Goal: Task Accomplishment & Management: Complete application form

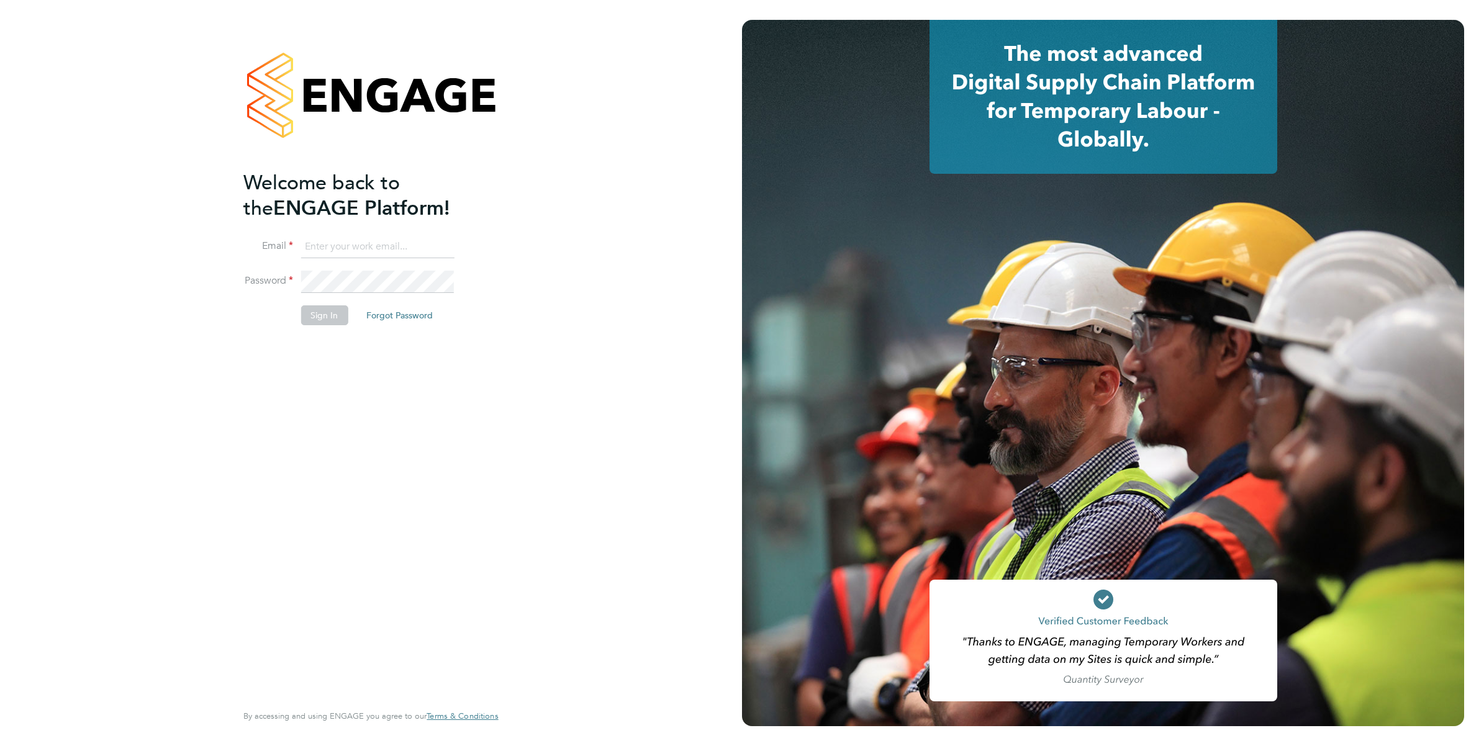
type input "katherine.jacobs@danielowen.co.uk"
click at [312, 317] on button "Sign In" at bounding box center [323, 315] width 47 height 20
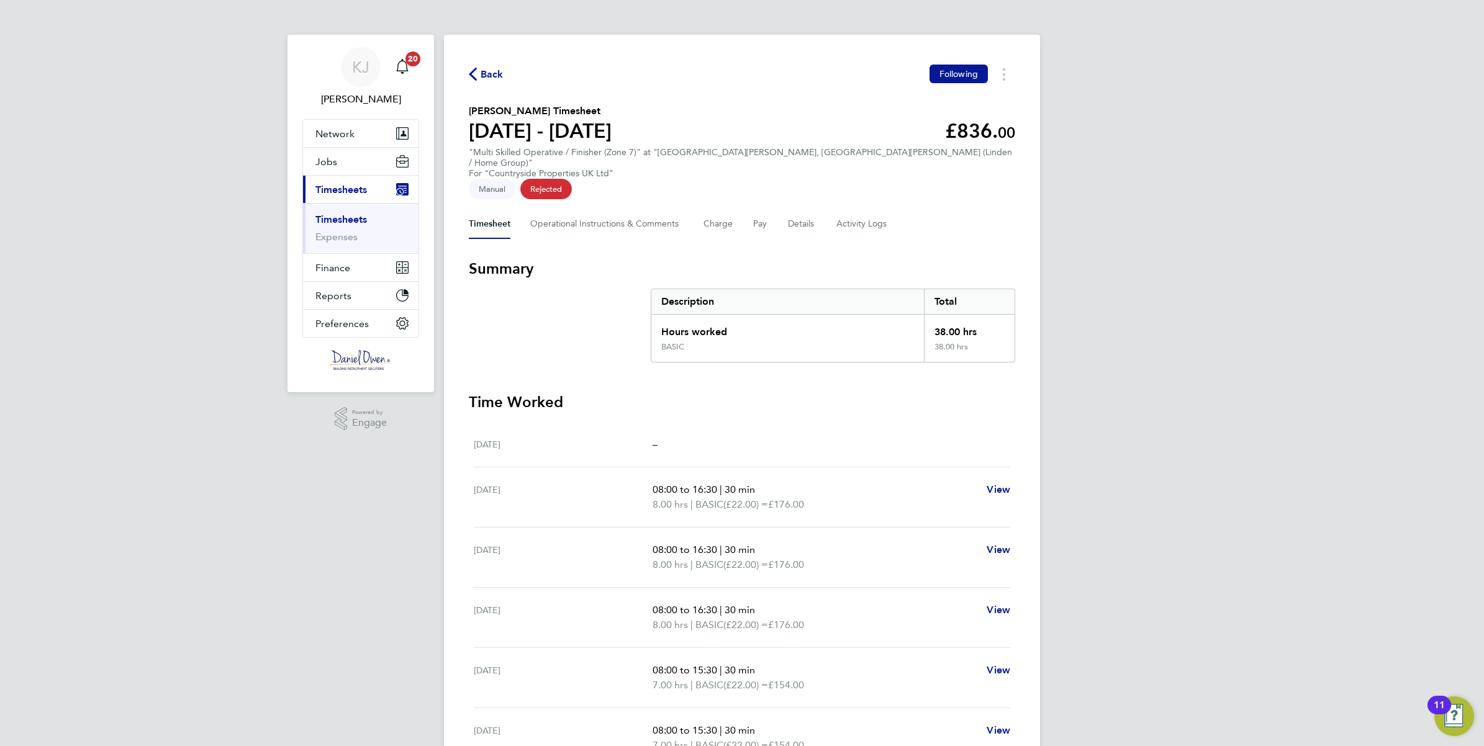
scroll to position [92, 0]
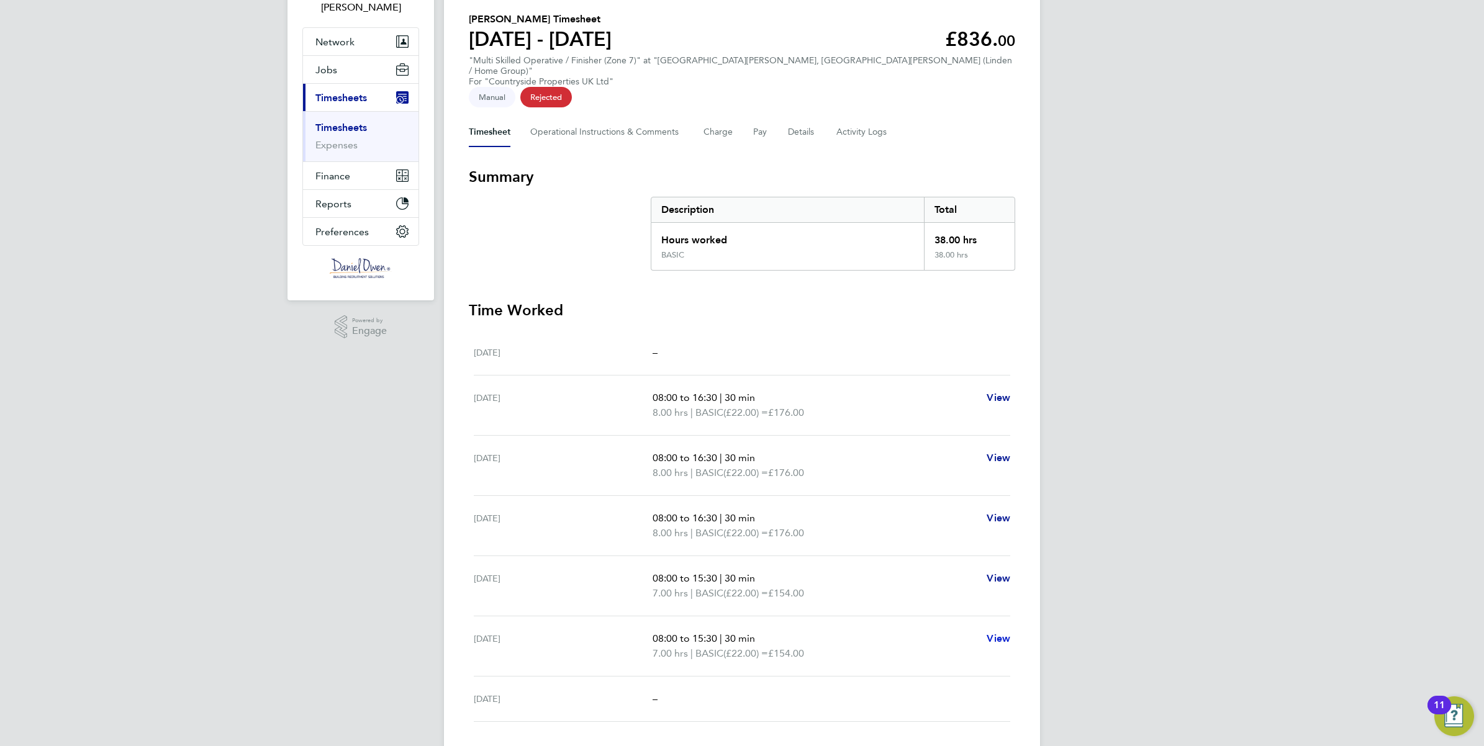
click at [1009, 633] on span "View" at bounding box center [998, 639] width 24 height 12
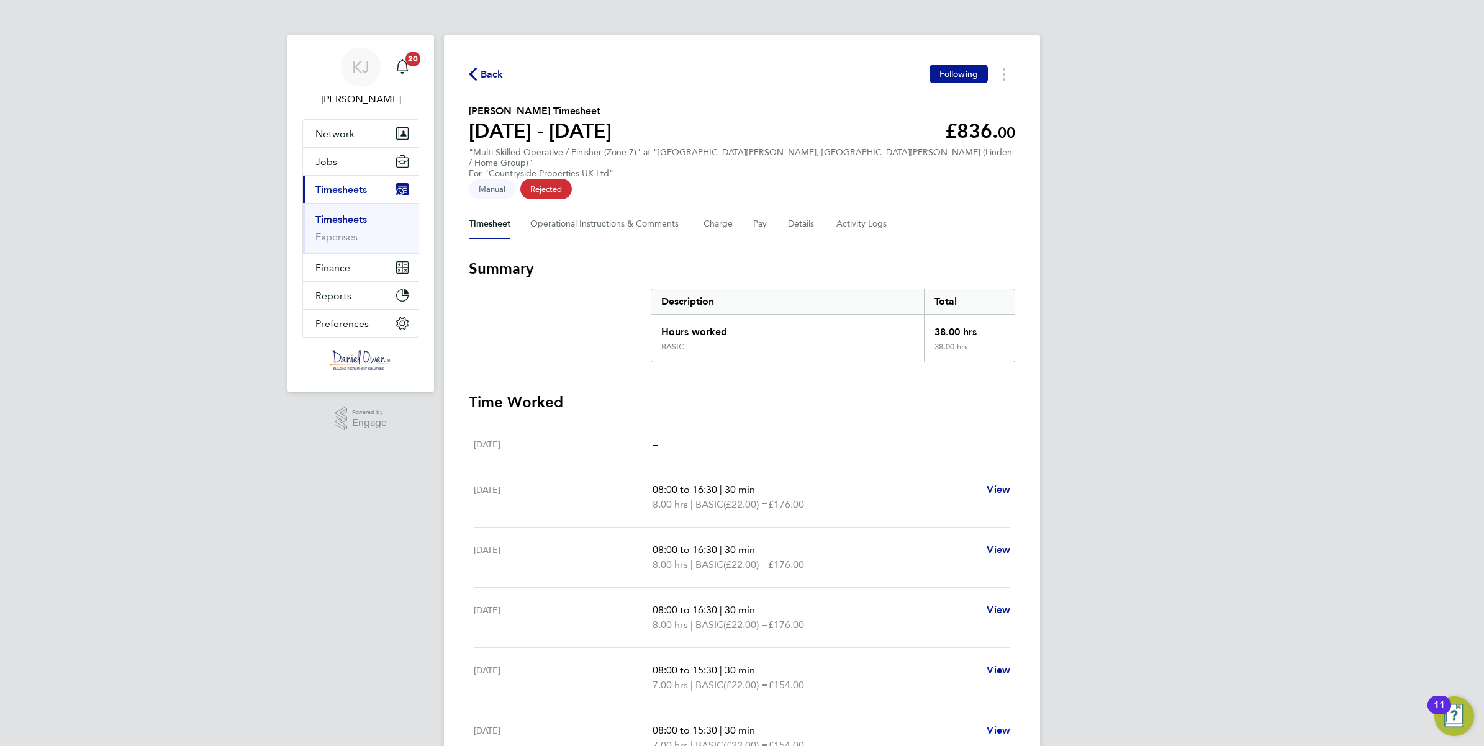
select select "30"
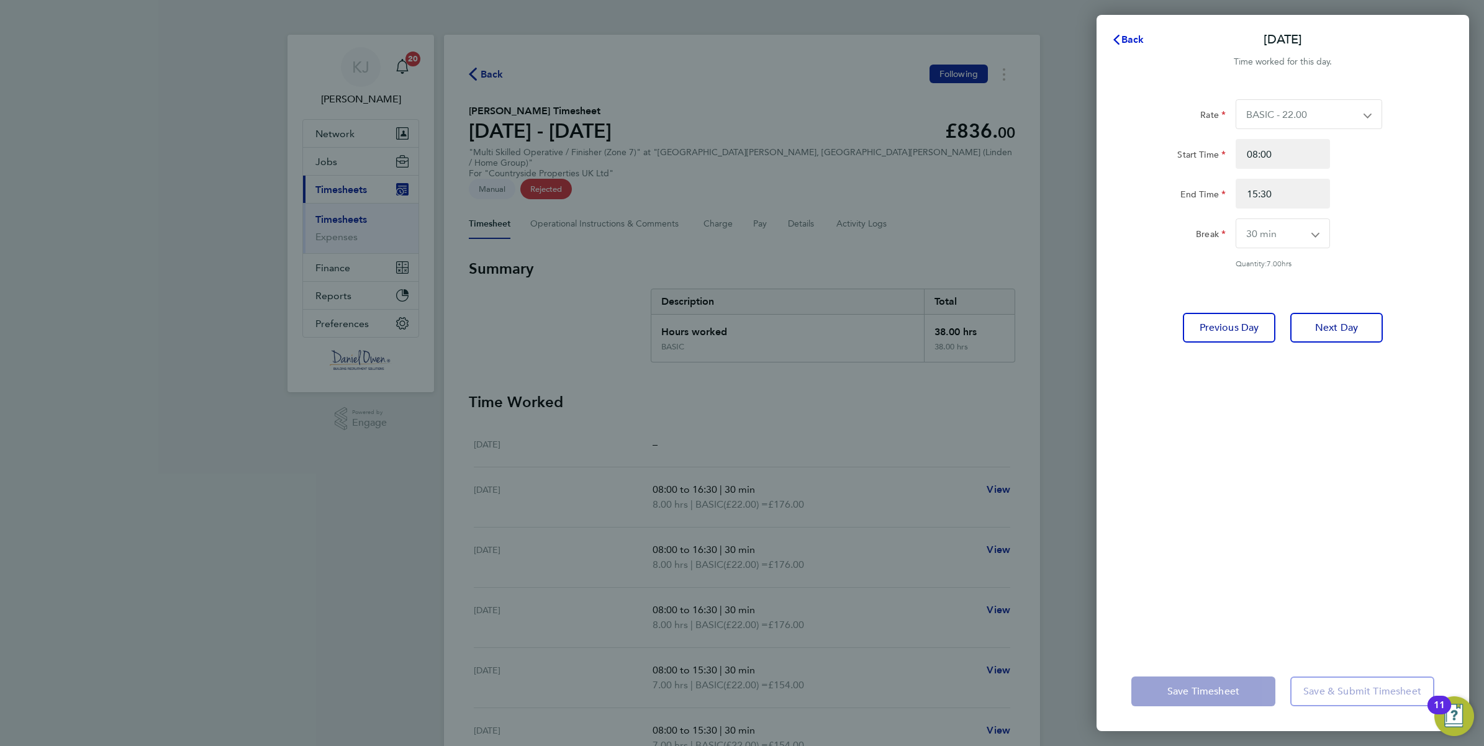
click at [1127, 38] on span "Back" at bounding box center [1132, 40] width 23 height 12
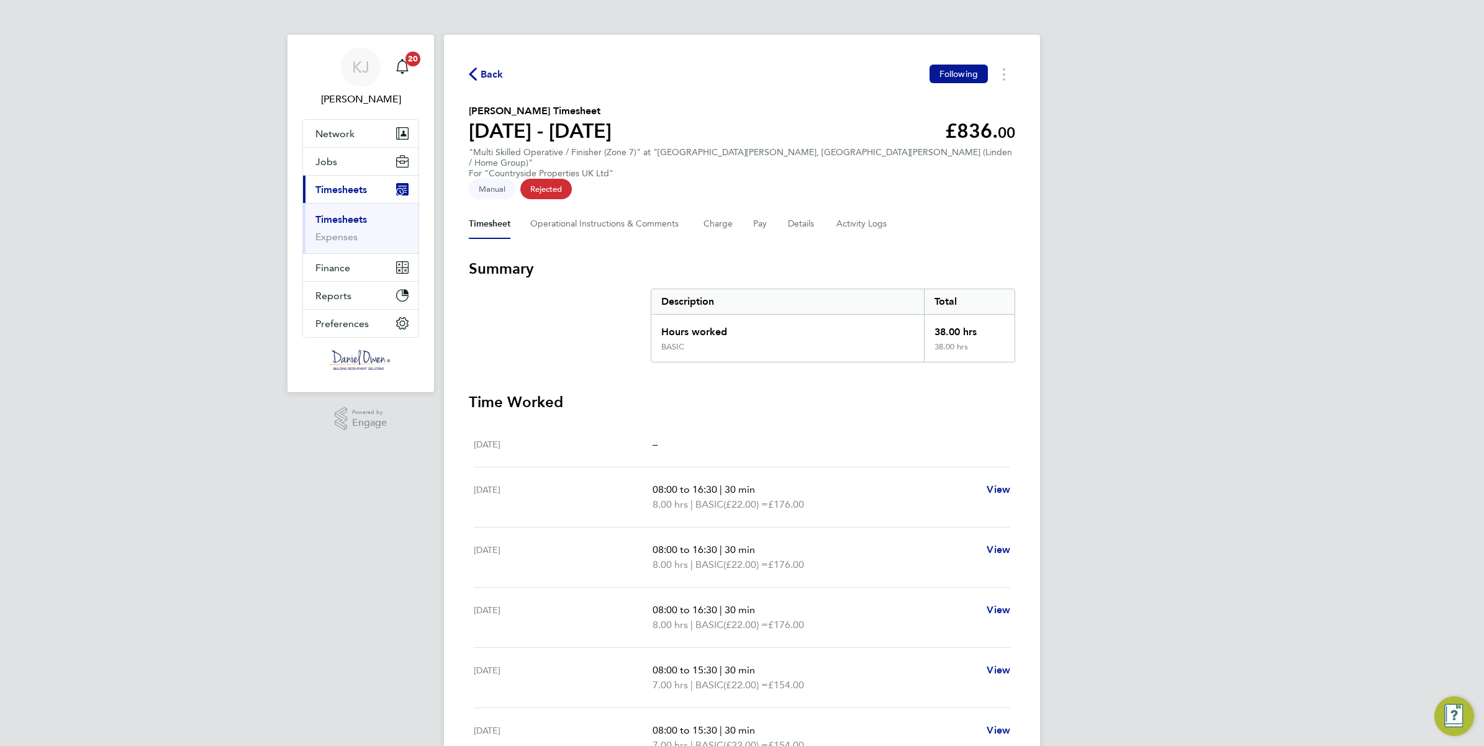
click at [494, 70] on span "Back" at bounding box center [491, 74] width 23 height 15
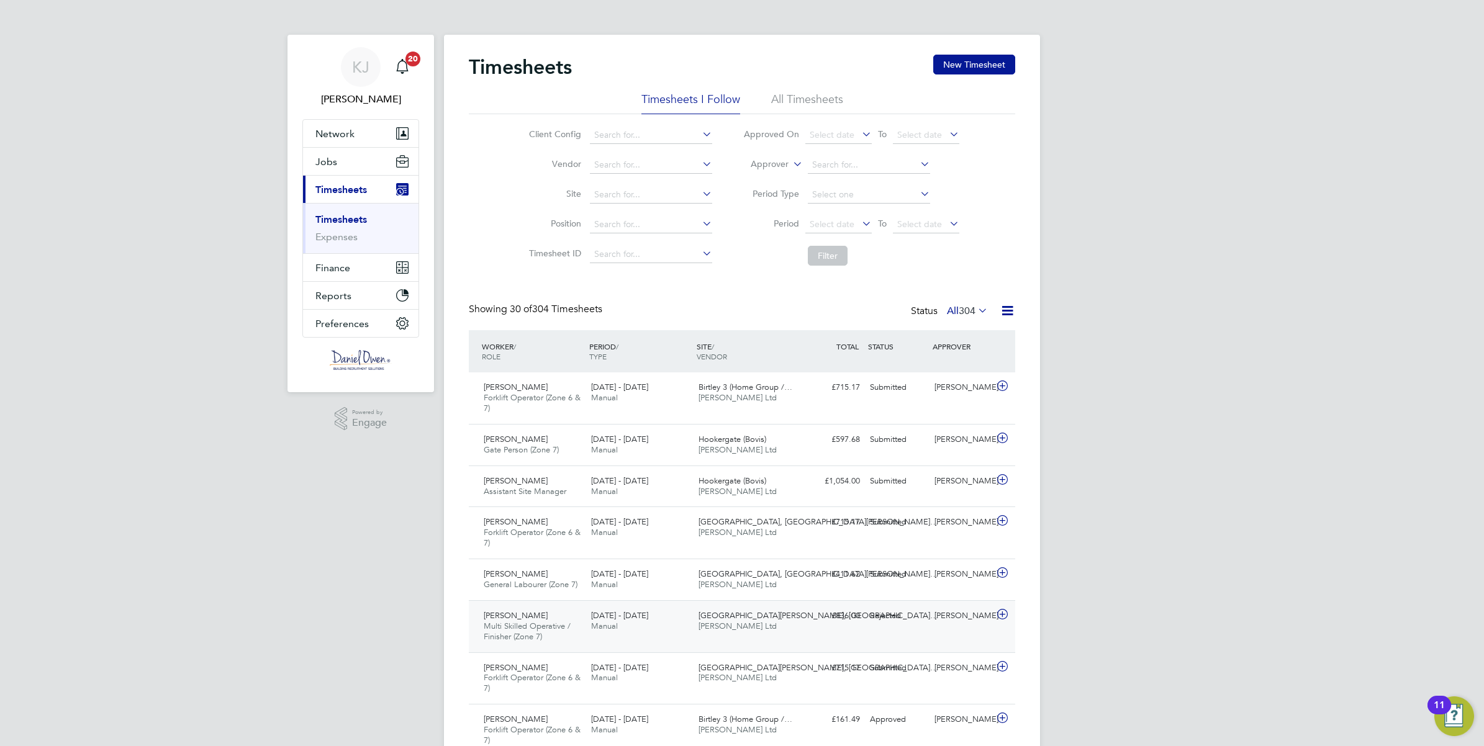
click at [598, 636] on div "[DATE] - [DATE] Manual" at bounding box center [639, 621] width 107 height 31
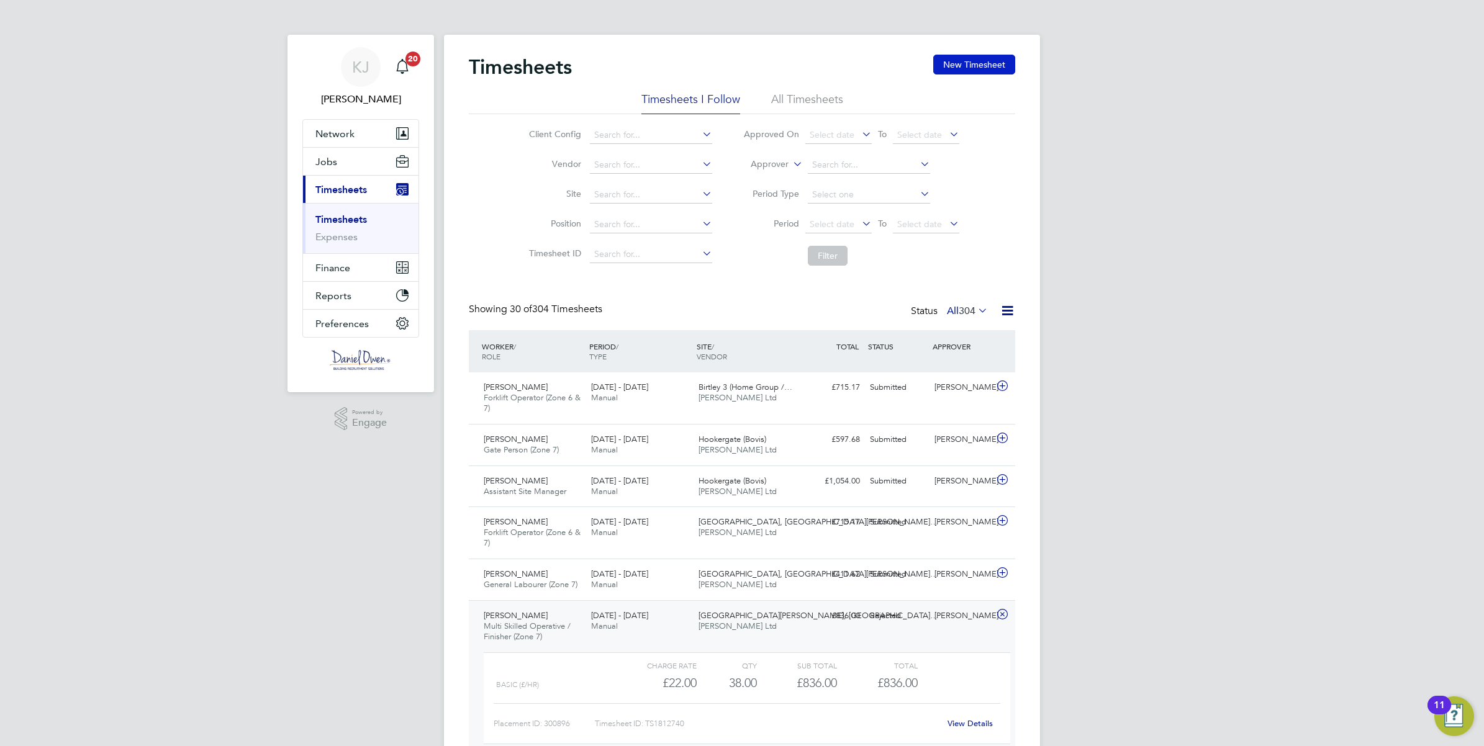
click at [958, 56] on button "New Timesheet" at bounding box center [974, 65] width 82 height 20
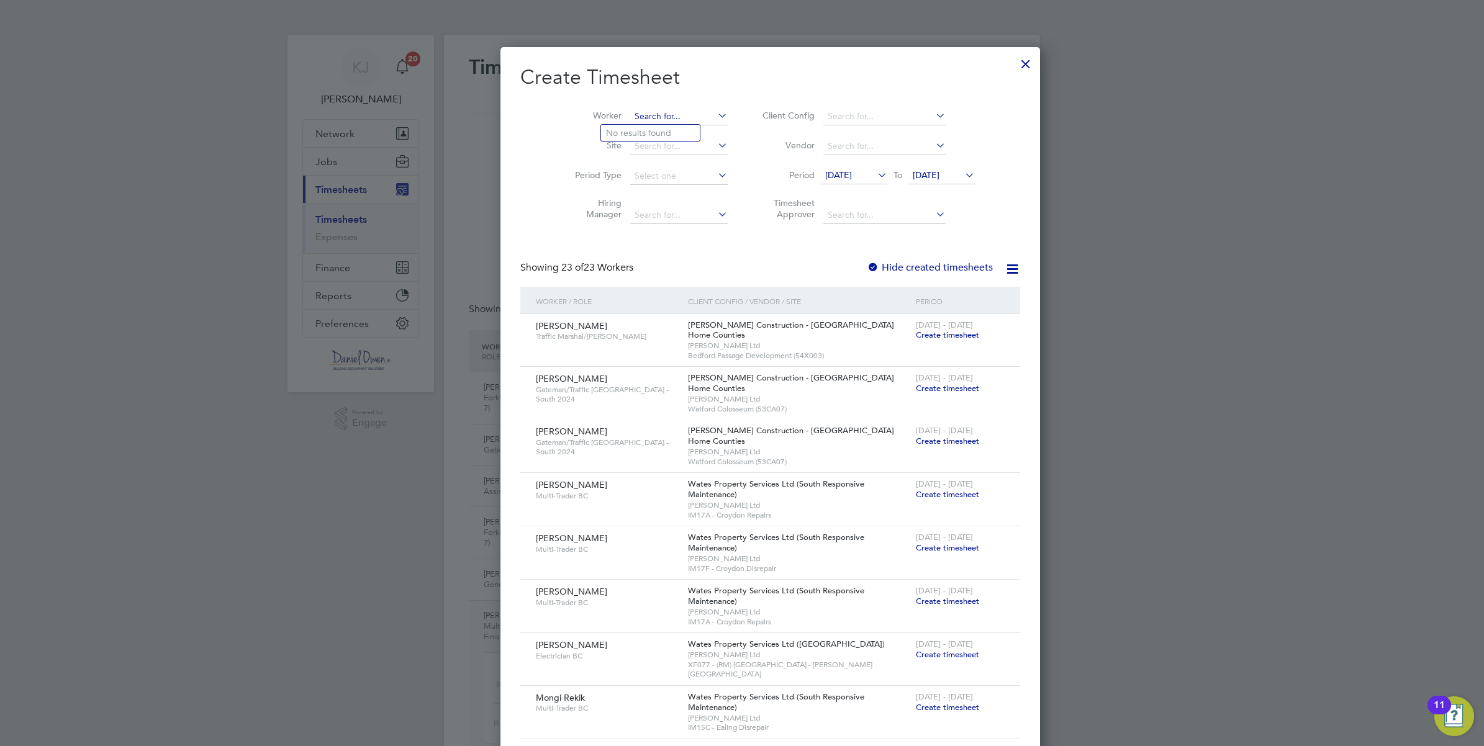
click at [630, 110] on input at bounding box center [678, 116] width 97 height 17
click at [644, 126] on li "[PERSON_NAME]" at bounding box center [677, 133] width 153 height 17
type input "[PERSON_NAME]"
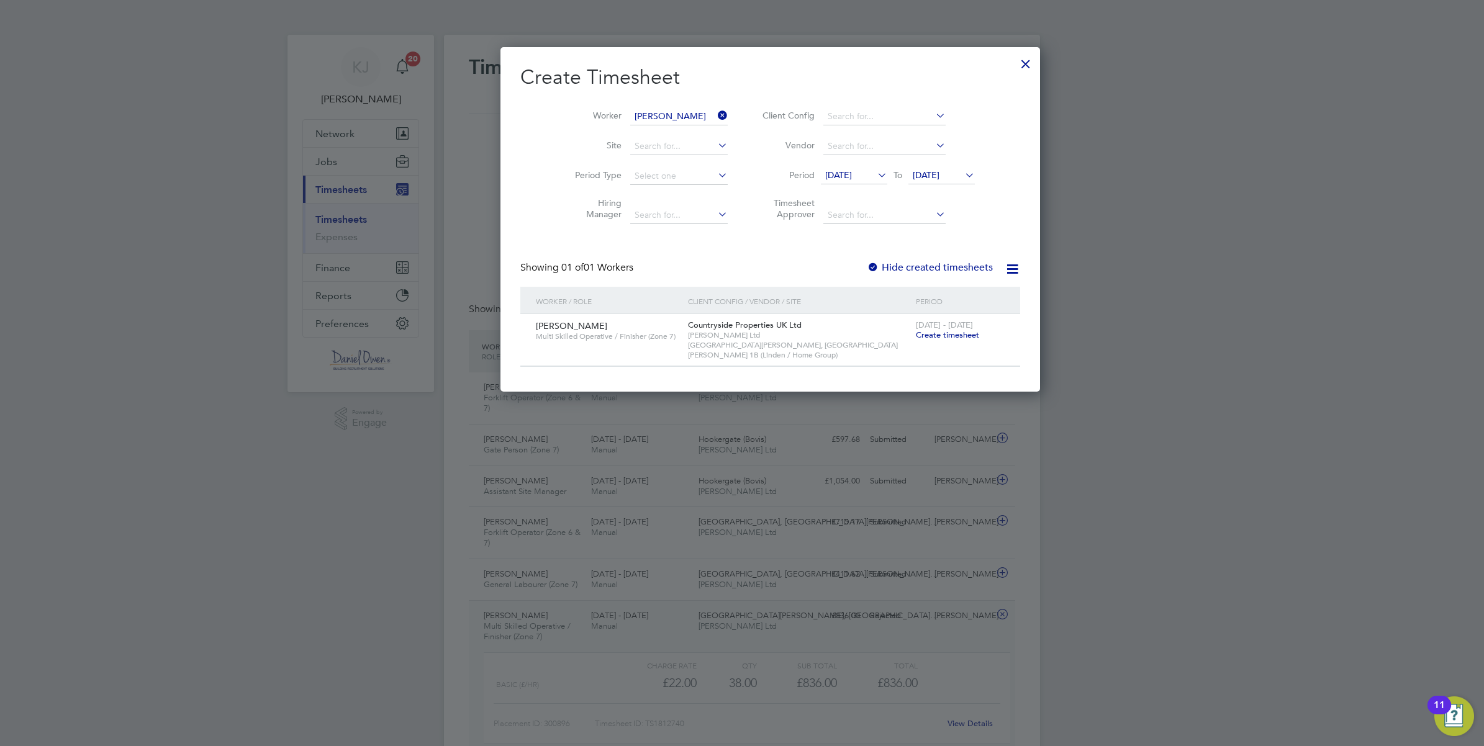
click at [916, 337] on span "Create timesheet" at bounding box center [947, 335] width 63 height 11
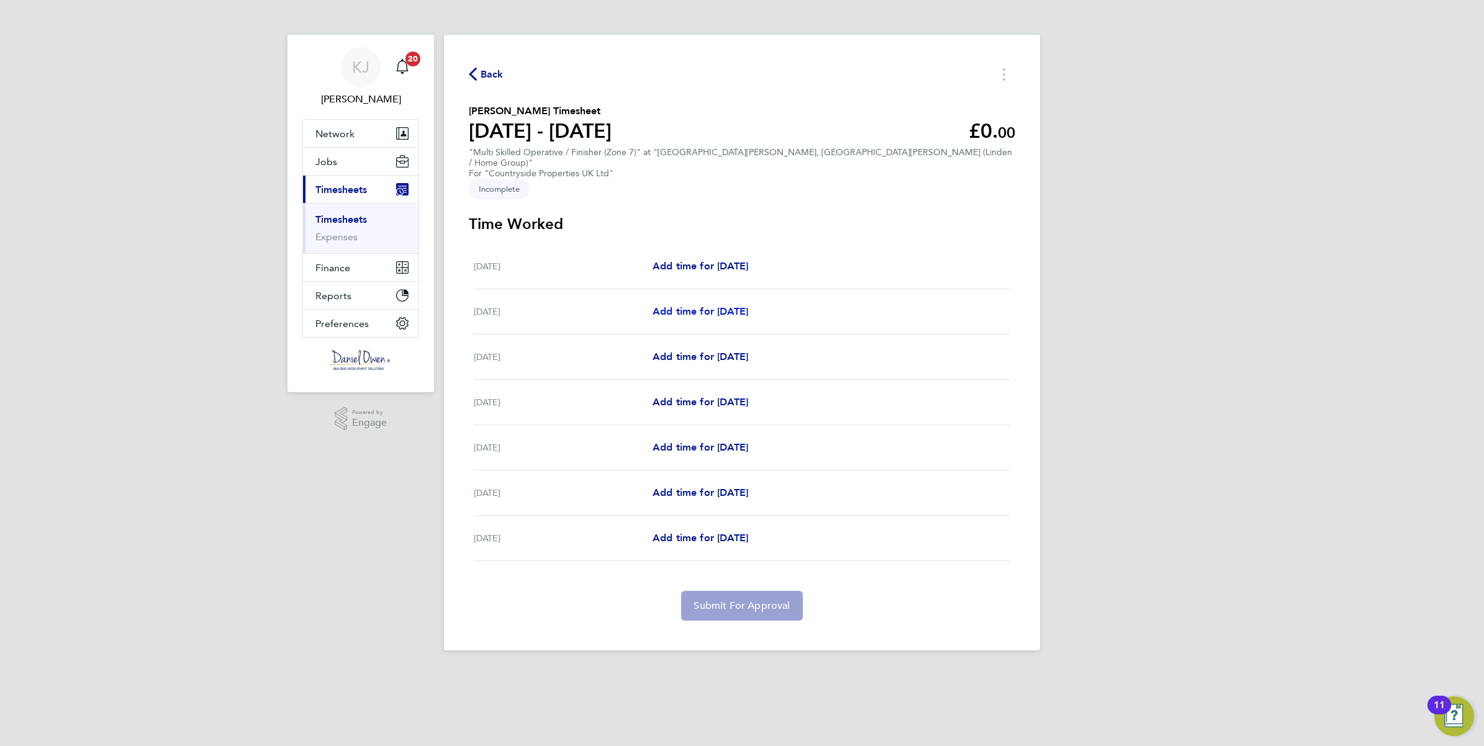
click at [681, 305] on span "Add time for [DATE]" at bounding box center [700, 311] width 96 height 12
select select "30"
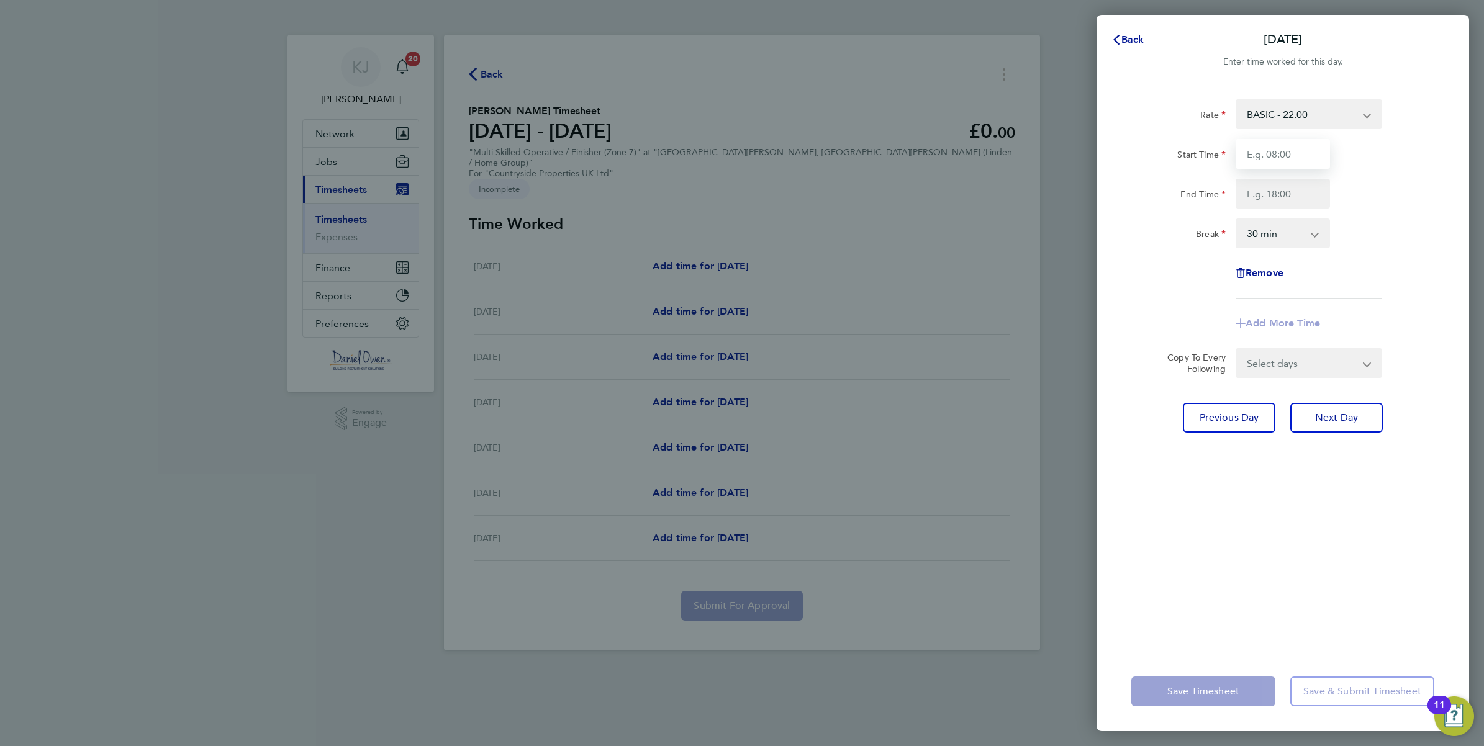
click at [1269, 151] on input "Start Time" at bounding box center [1282, 154] width 94 height 30
type input "08:00"
click at [1282, 191] on input "End Time" at bounding box center [1282, 194] width 94 height 30
type input "16:30"
click at [1325, 210] on div "Rate BASIC - 22.00 Start Time 08:00 End Time 16:30 Break 0 min 15 min 30 min 45…" at bounding box center [1282, 198] width 303 height 199
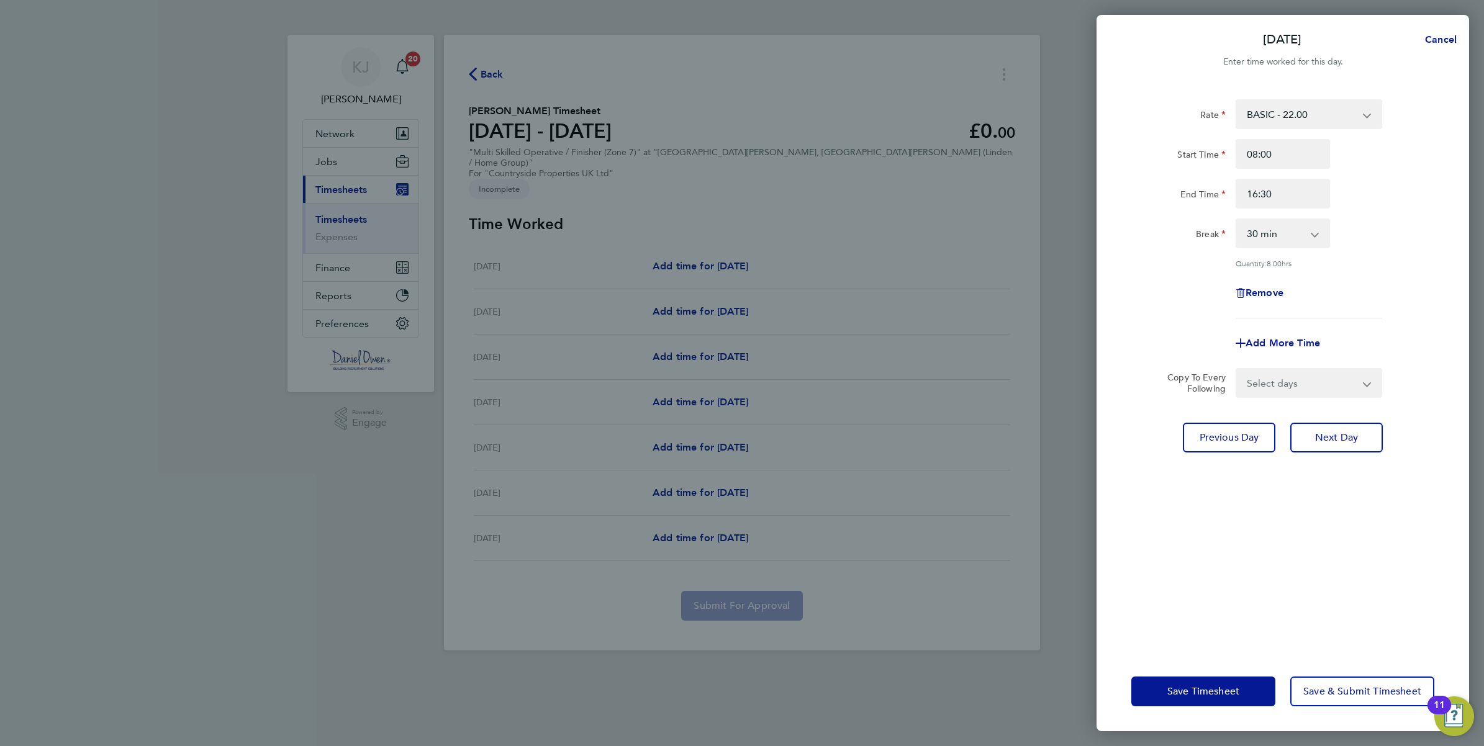
click at [1366, 379] on select "Select days Day Weekday (Mon-Fri) Weekend (Sat-Sun) [DATE] [DATE] [DATE] [DATE]…" at bounding box center [1302, 382] width 130 height 27
select select "WEEKDAY"
click at [1237, 369] on select "Select days Day Weekday (Mon-Fri) Weekend (Sat-Sun) [DATE] [DATE] [DATE] [DATE]…" at bounding box center [1302, 382] width 130 height 27
select select "[DATE]"
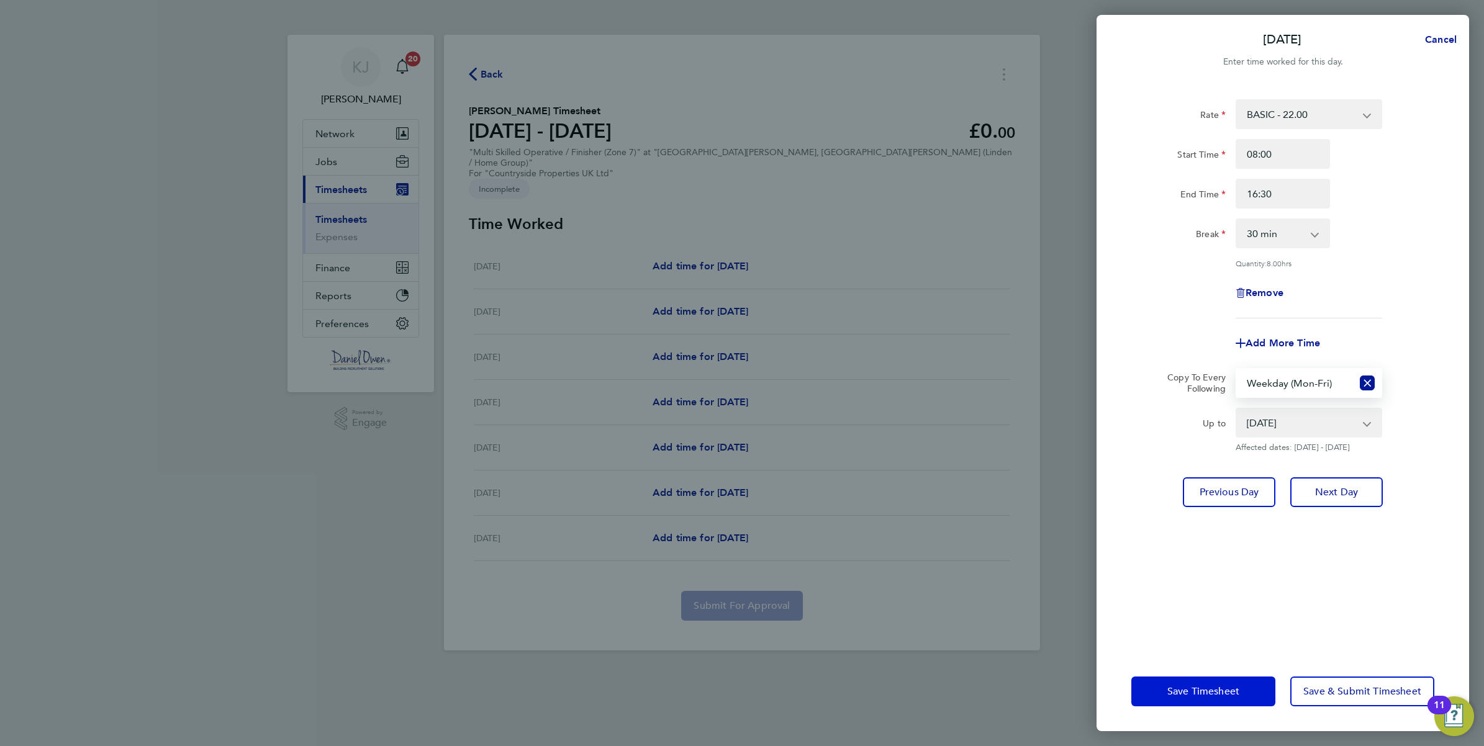
click at [1192, 682] on button "Save Timesheet" at bounding box center [1203, 692] width 144 height 30
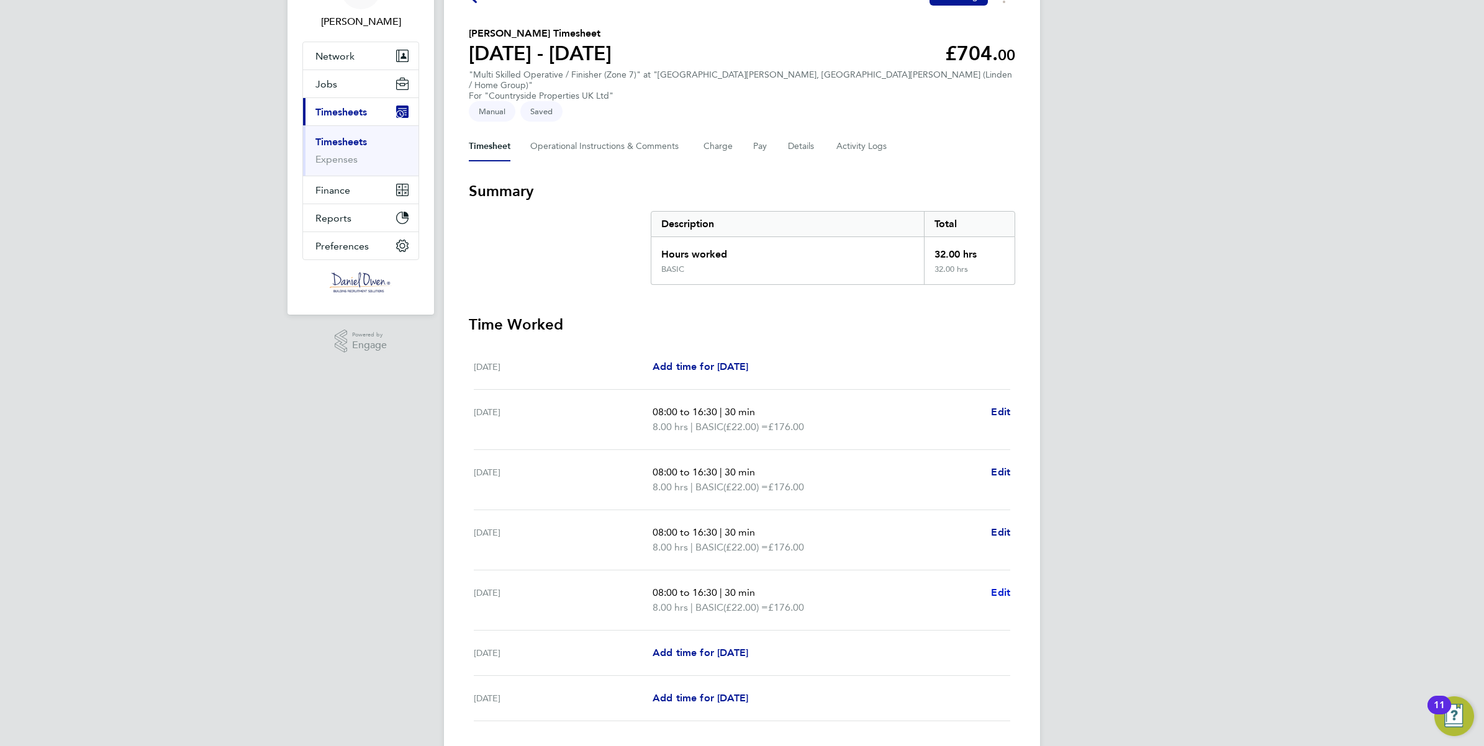
click at [1004, 587] on span "Edit" at bounding box center [1000, 593] width 19 height 12
select select "30"
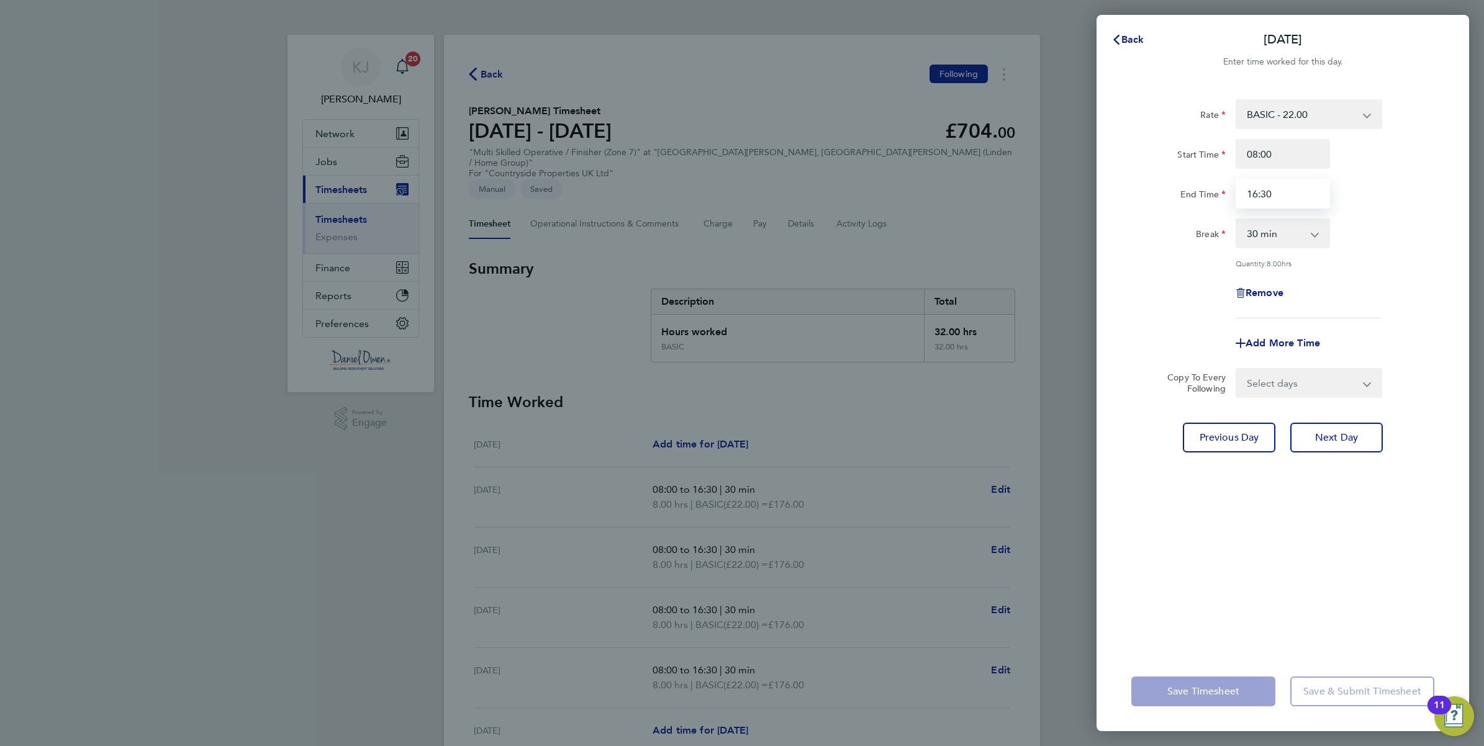
drag, startPoint x: 1274, startPoint y: 192, endPoint x: 1104, endPoint y: 183, distance: 171.0
click at [1104, 183] on div "Rate BASIC - 22.00 Start Time 08:00 End Time 16:30 Break 0 min 15 min 30 min 45…" at bounding box center [1282, 367] width 372 height 567
type input "15:30"
click at [1274, 604] on div "Rate BASIC - 22.00 Start Time 08:00 End Time 15:30 Break 0 min 15 min 30 min 45…" at bounding box center [1282, 367] width 372 height 567
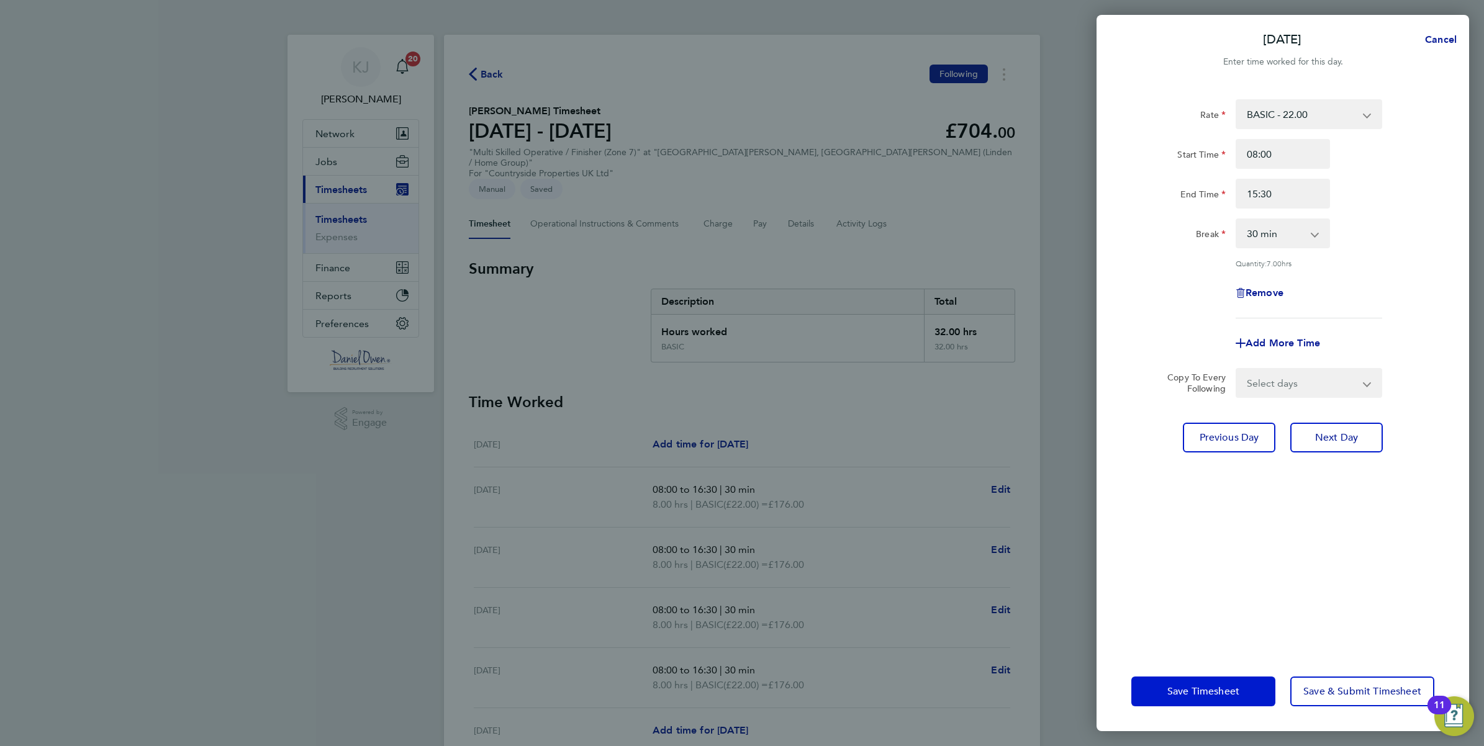
click at [1190, 685] on span "Save Timesheet" at bounding box center [1203, 691] width 72 height 12
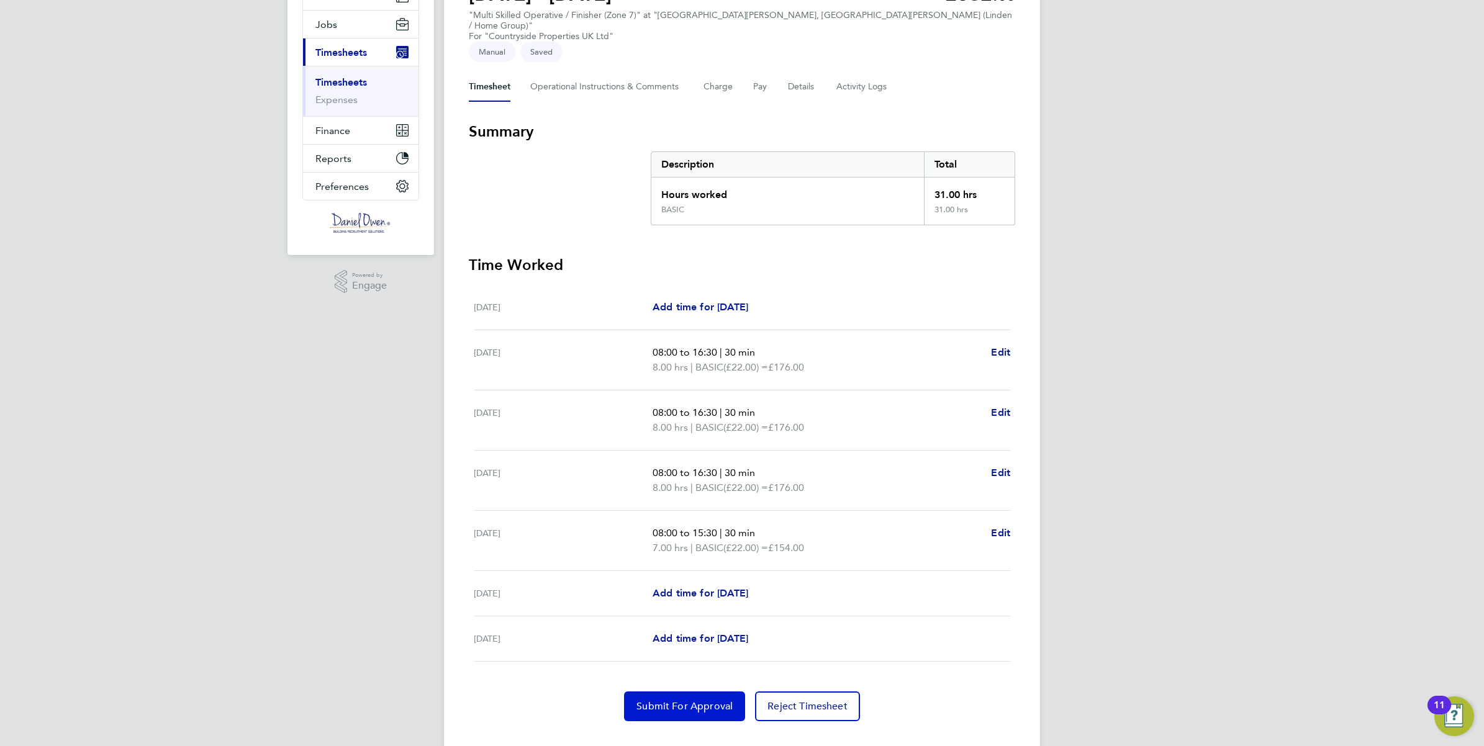
click at [669, 700] on span "Submit For Approval" at bounding box center [684, 706] width 96 height 12
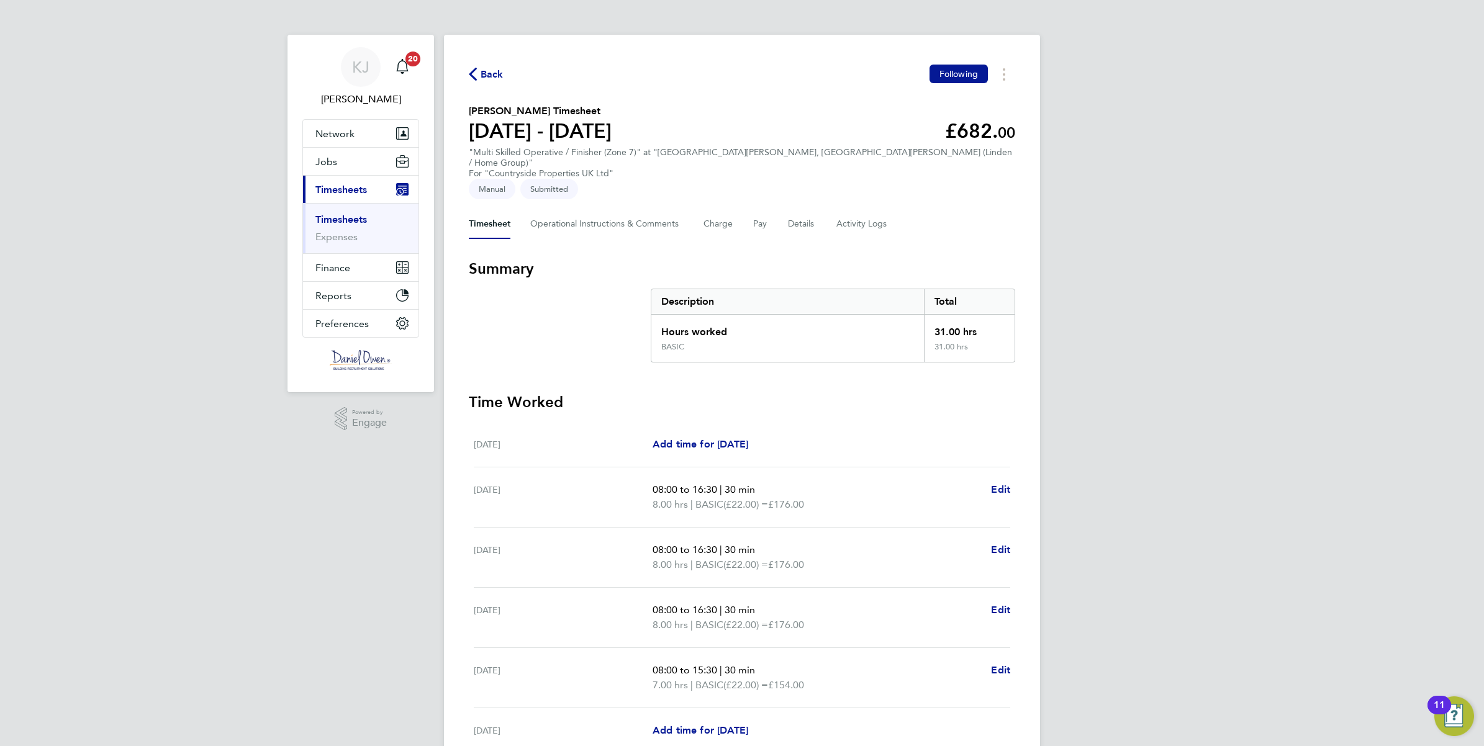
click at [485, 74] on span "Back" at bounding box center [491, 74] width 23 height 15
